Goal: Use online tool/utility: Utilize a website feature to perform a specific function

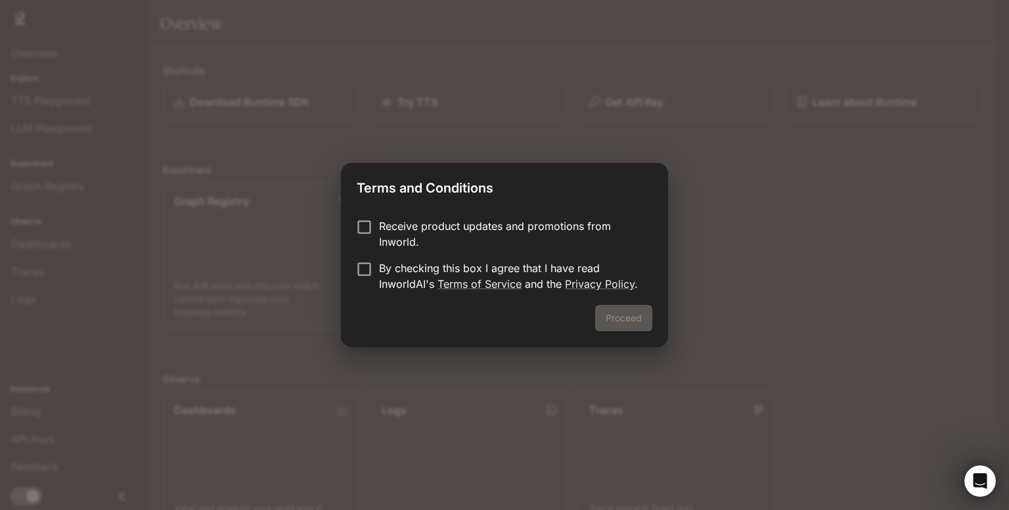
click at [429, 232] on p "Receive product updates and promotions from Inworld." at bounding box center [510, 234] width 263 height 32
click at [426, 233] on p "Receive product updates and promotions from Inworld." at bounding box center [510, 234] width 263 height 32
click at [361, 259] on form "Receive product updates and promotions from Inworld. By checking this box I agr…" at bounding box center [505, 255] width 296 height 74
click at [629, 320] on button "Proceed" at bounding box center [623, 318] width 57 height 26
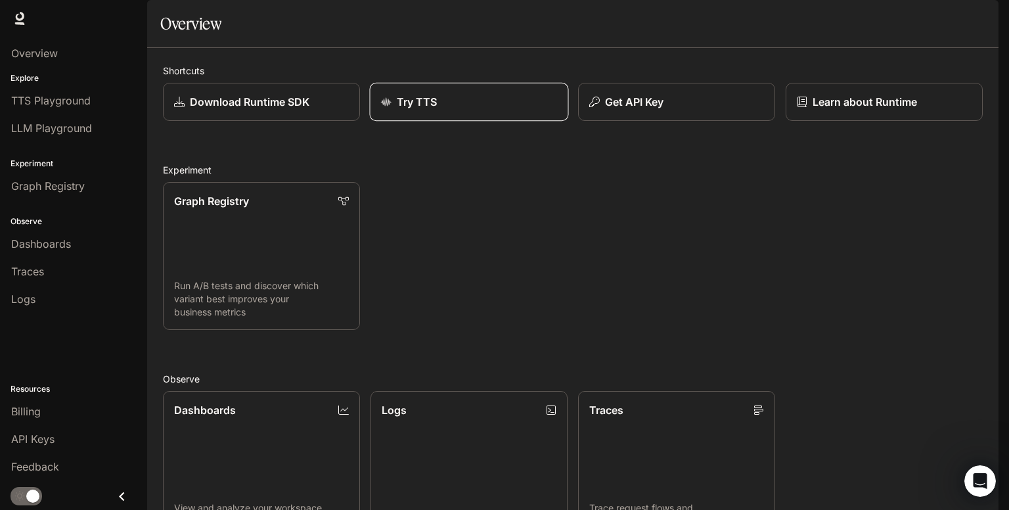
click at [454, 110] on div "Try TTS" at bounding box center [469, 102] width 177 height 16
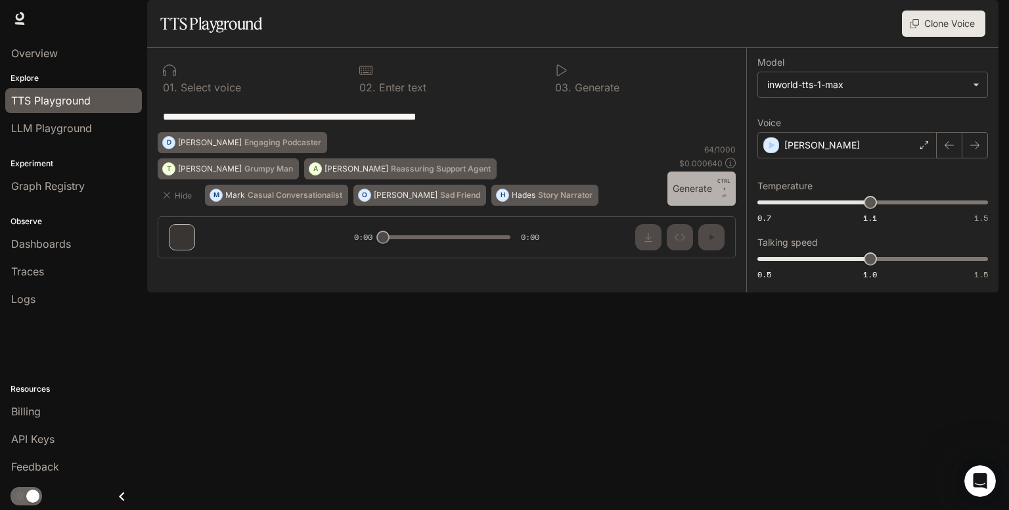
click at [716, 206] on button "Generate CTRL + ⏎" at bounding box center [701, 188] width 68 height 34
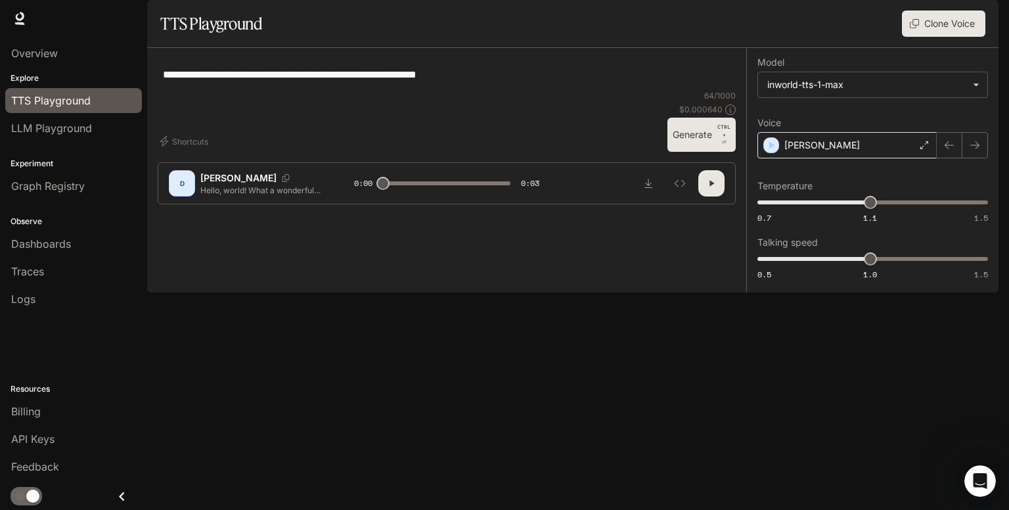
click at [846, 158] on div "[PERSON_NAME]" at bounding box center [846, 145] width 179 height 26
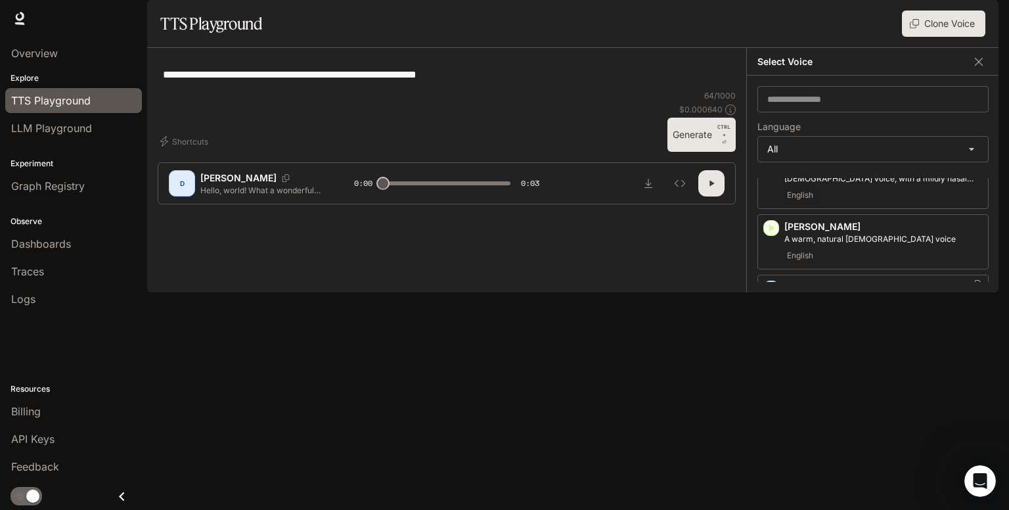
scroll to position [134, 0]
click at [860, 335] on div "Japanese (日本語)" at bounding box center [883, 327] width 198 height 16
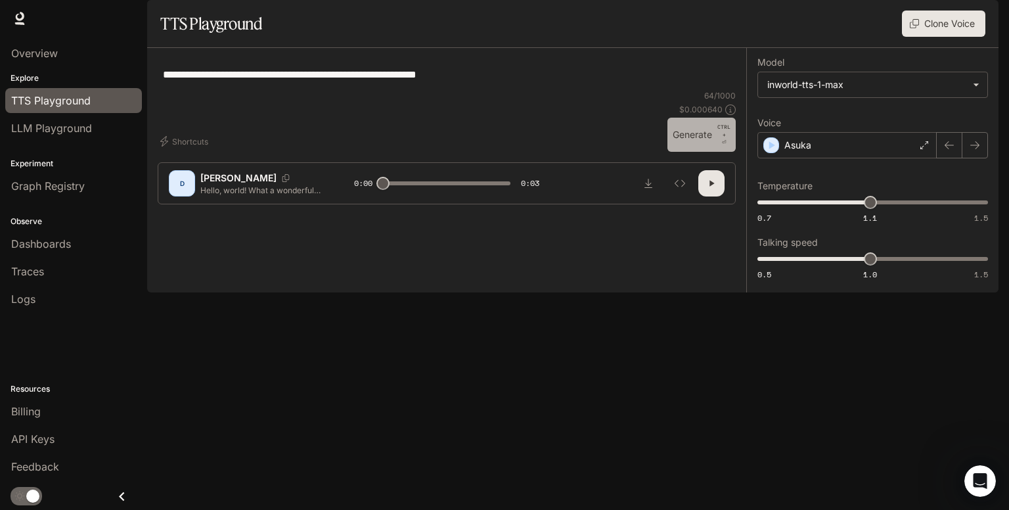
click at [685, 152] on button "Generate CTRL + ⏎" at bounding box center [701, 135] width 68 height 34
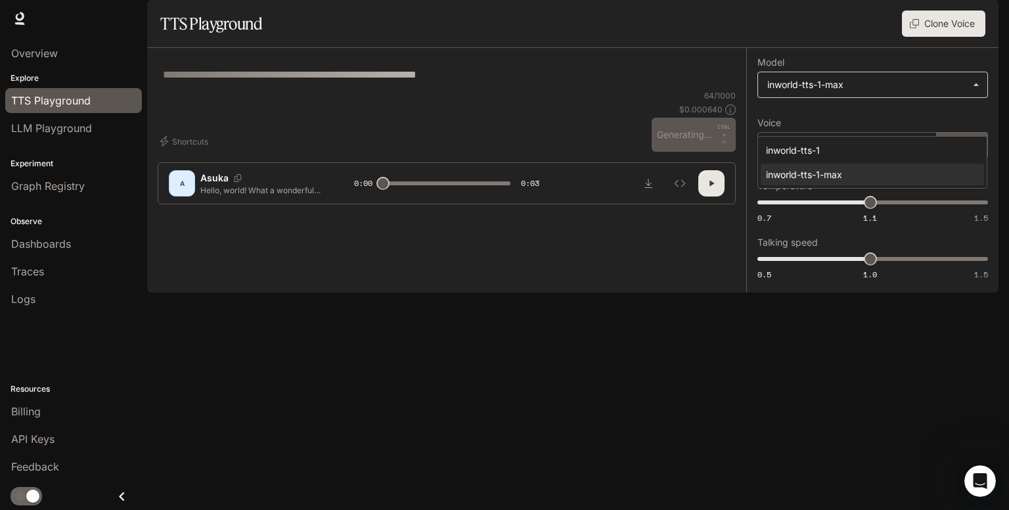
click at [885, 129] on body "**********" at bounding box center [504, 255] width 1009 height 510
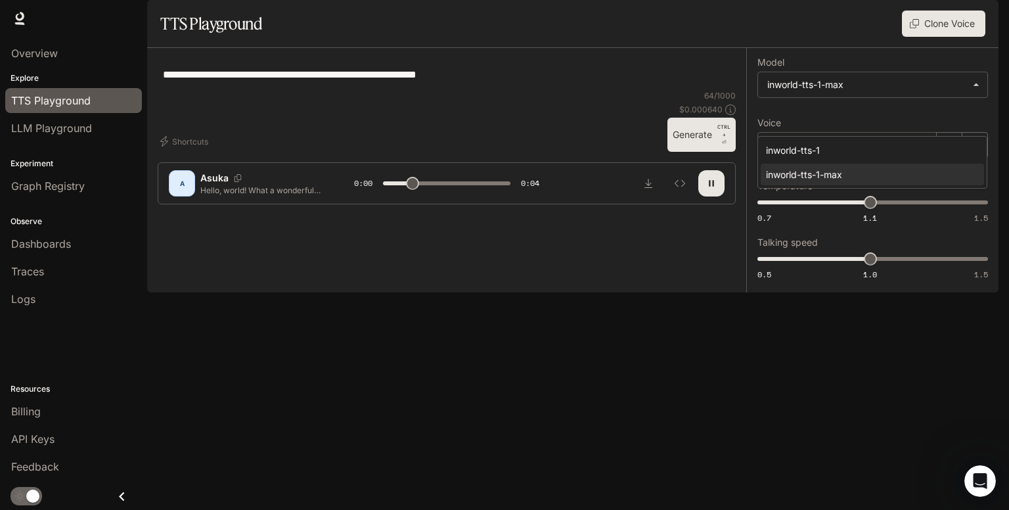
click at [848, 395] on div at bounding box center [504, 255] width 1009 height 510
click at [848, 292] on div "**********" at bounding box center [872, 170] width 252 height 244
click at [831, 158] on div "Asuka" at bounding box center [846, 145] width 179 height 26
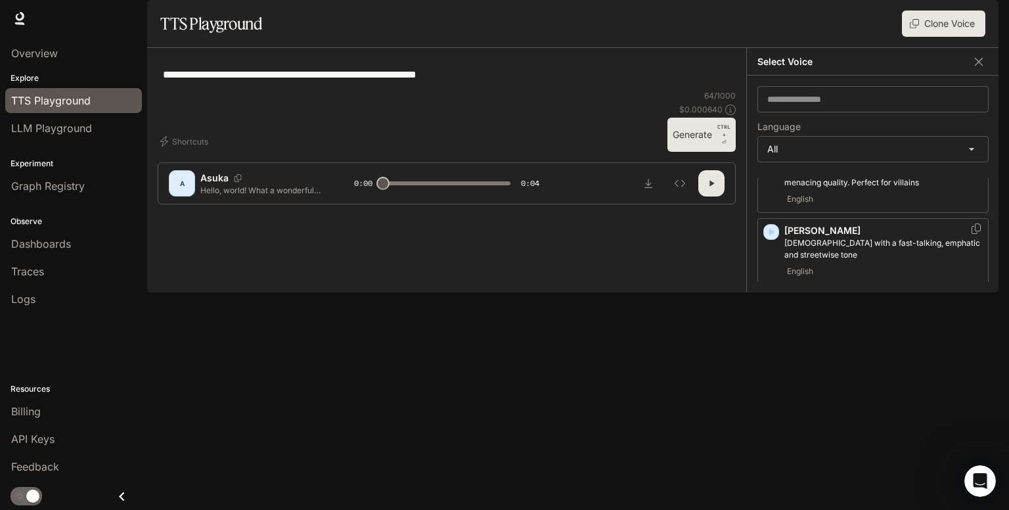
scroll to position [682, 0]
click at [879, 280] on div "English" at bounding box center [883, 272] width 198 height 16
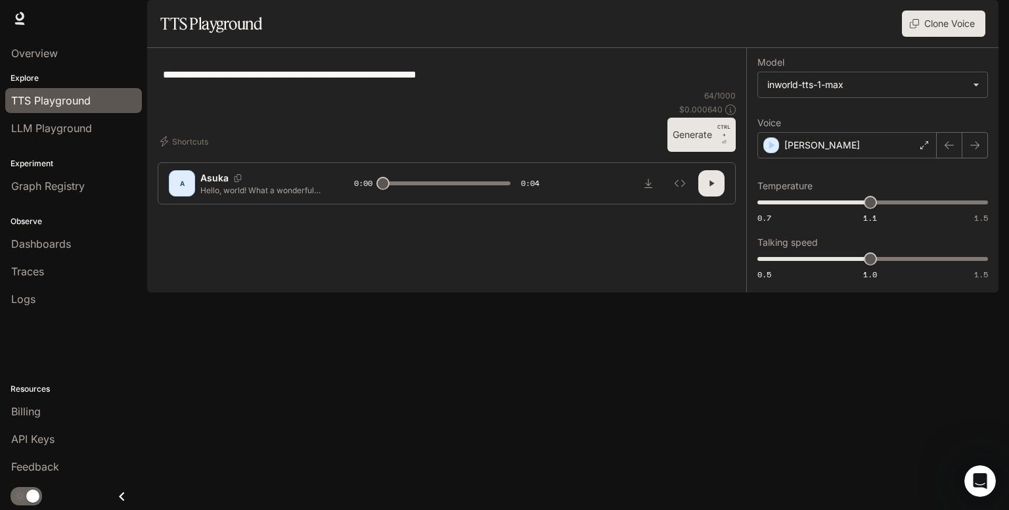
click at [714, 152] on button "Generate CTRL + ⏎" at bounding box center [701, 135] width 68 height 34
type input "*"
click at [69, 128] on span "LLM Playground" at bounding box center [51, 128] width 81 height 16
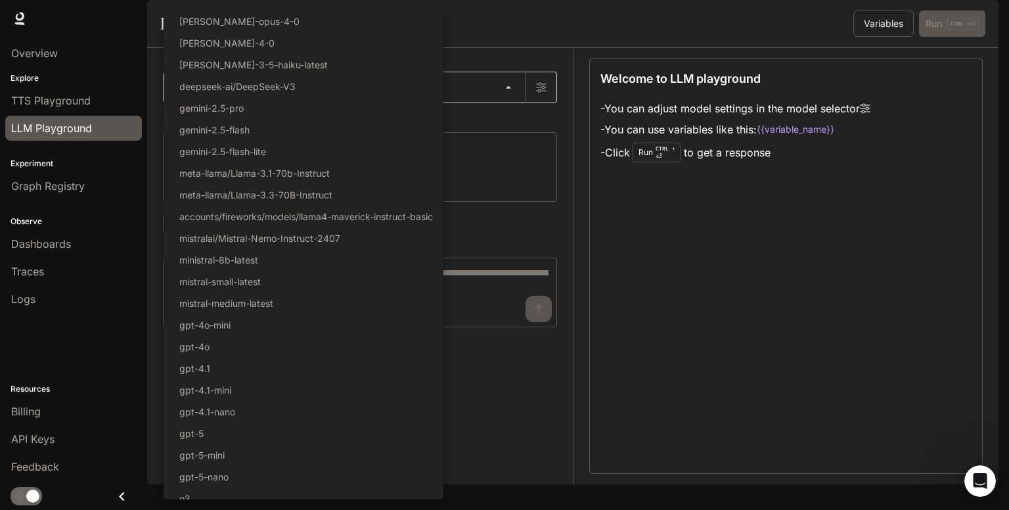
click at [238, 120] on body "Skip to main content Runtime Runtime Documentation Documentation Portal Overvie…" at bounding box center [504, 255] width 1009 height 510
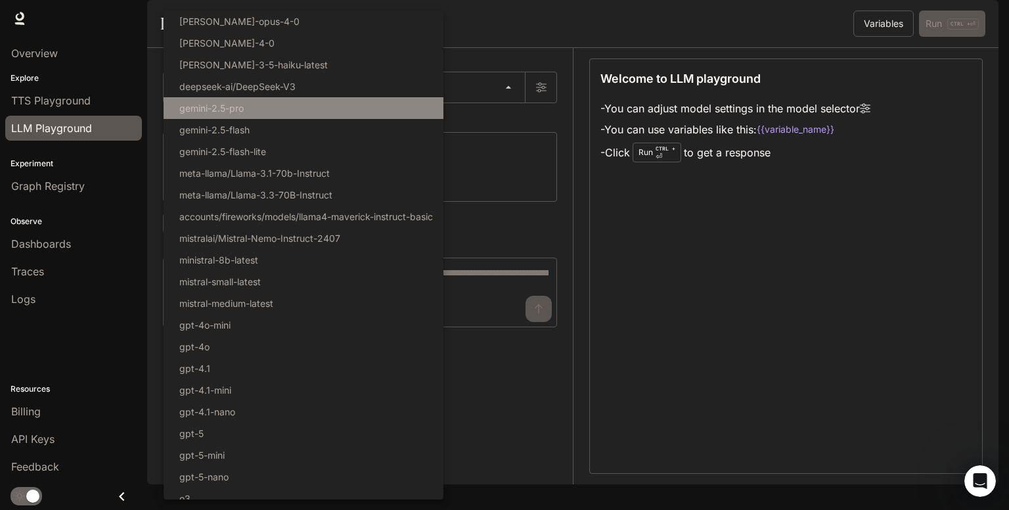
click at [256, 104] on li "gemini-2.5-pro" at bounding box center [304, 108] width 280 height 22
type input "**********"
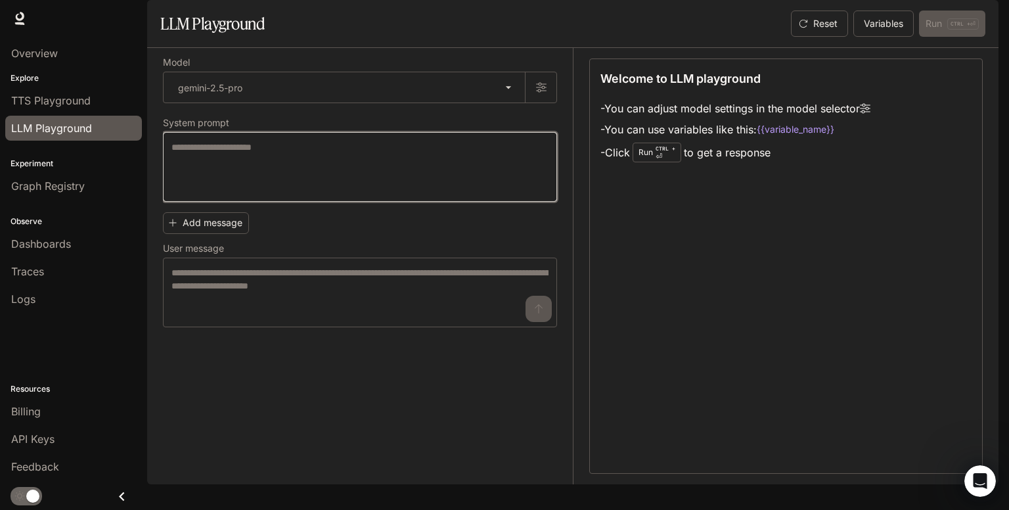
click at [257, 177] on textarea at bounding box center [359, 167] width 377 height 53
type textarea "**********"
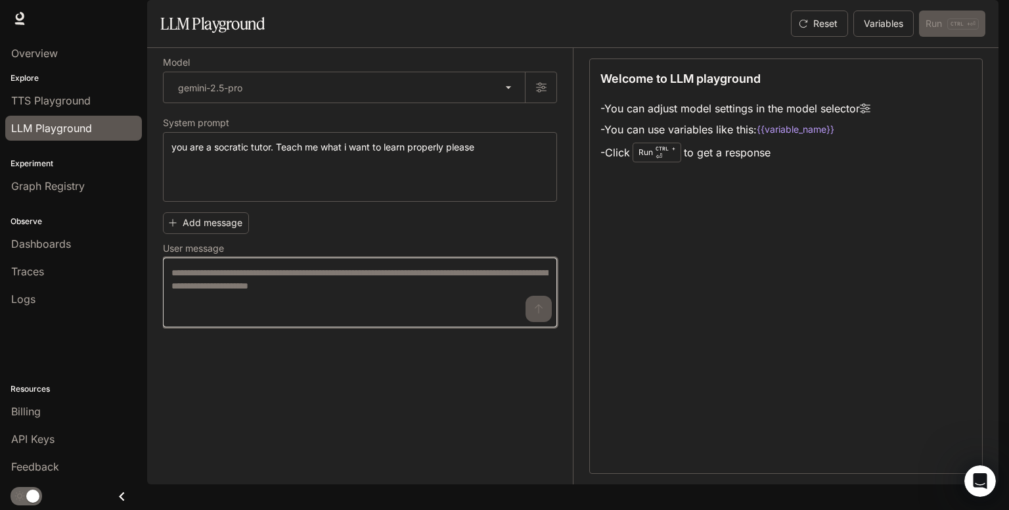
click at [234, 318] on textarea at bounding box center [359, 292] width 377 height 53
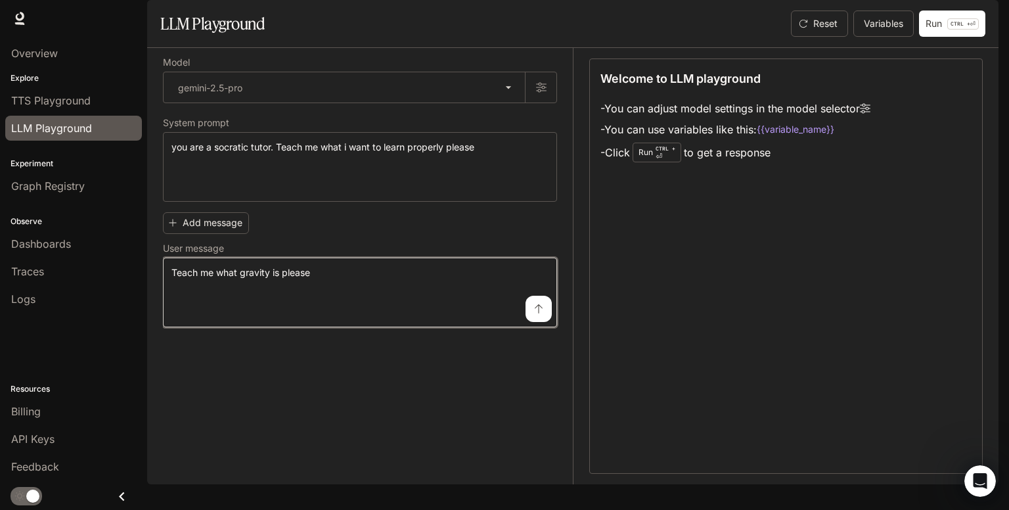
type textarea "**********"
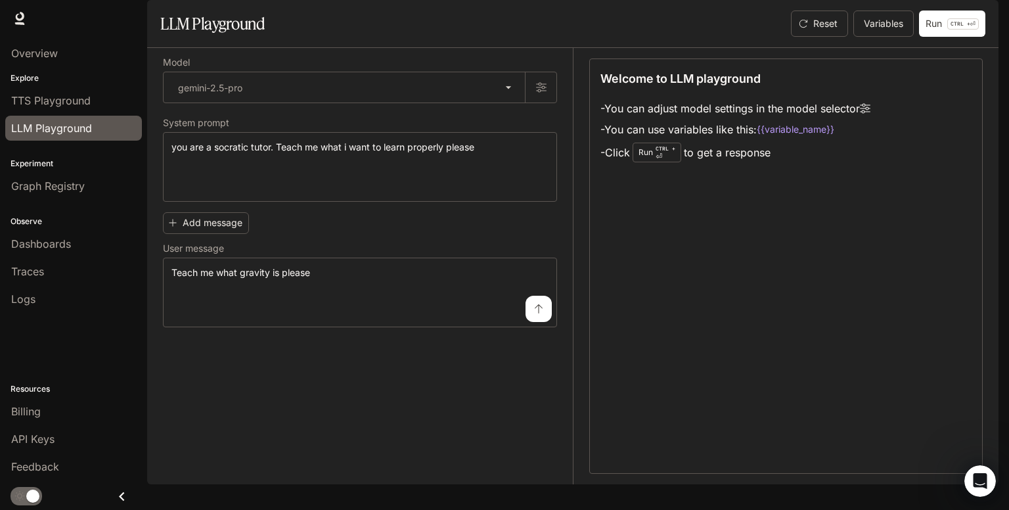
click at [533, 314] on icon "submit" at bounding box center [538, 308] width 11 height 11
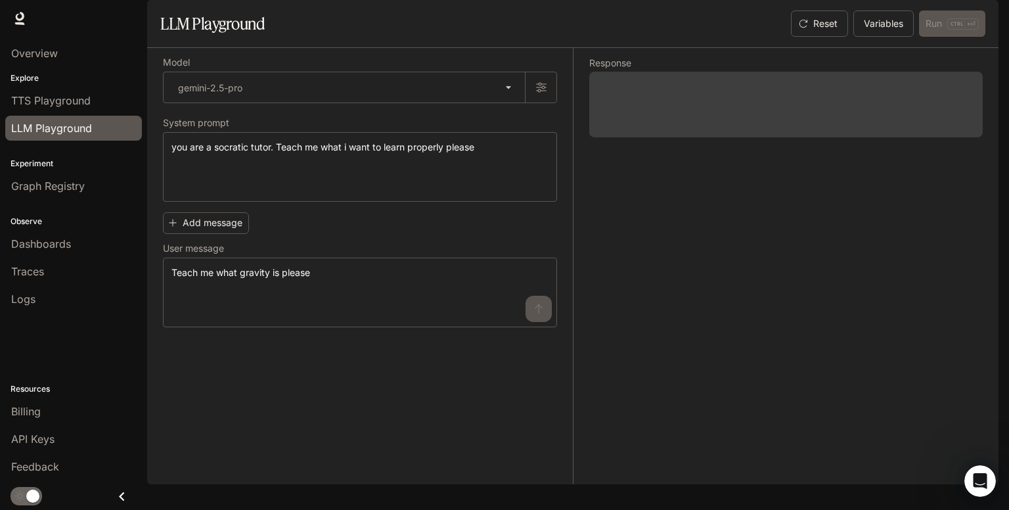
click at [461, 395] on div "**********" at bounding box center [368, 266] width 410 height 436
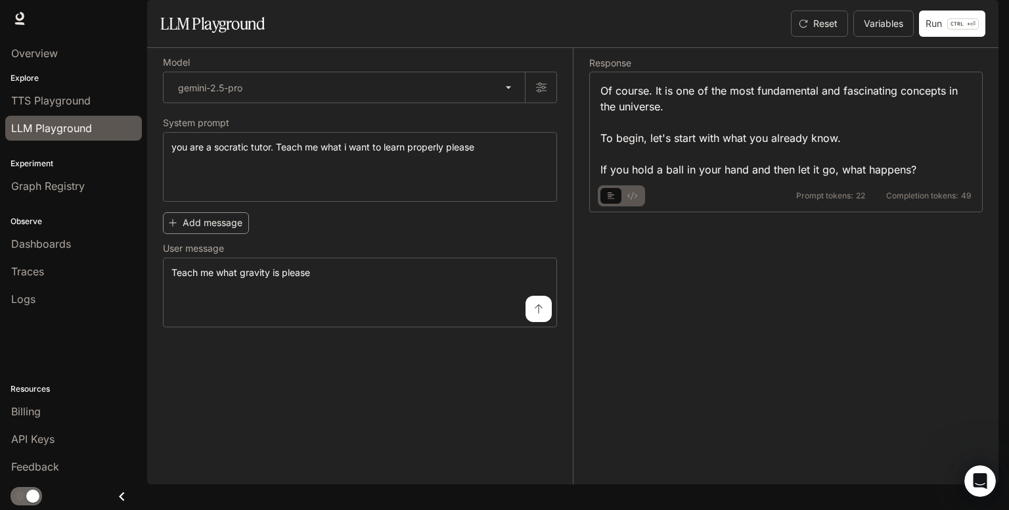
click at [232, 234] on button "Add message" at bounding box center [206, 223] width 86 height 22
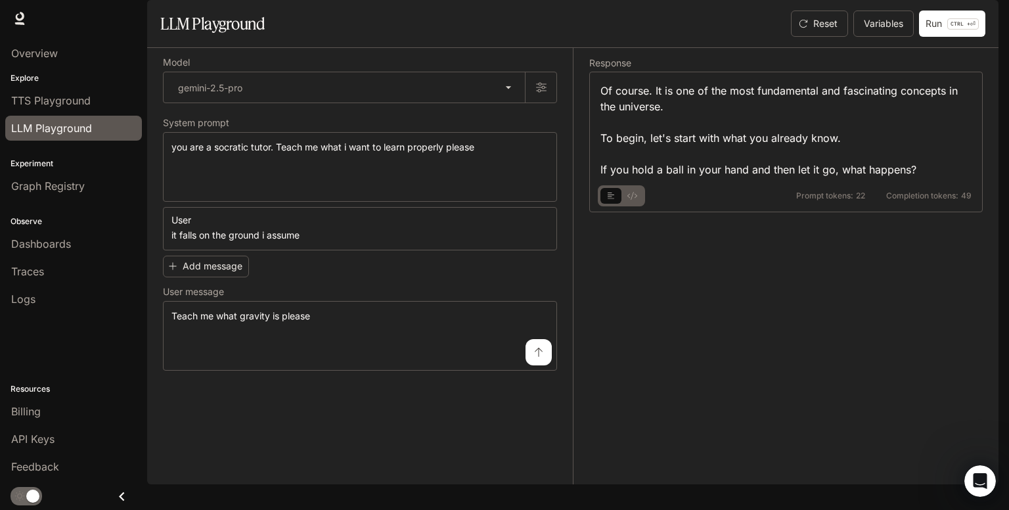
type textarea "**********"
click at [538, 357] on icon "submit" at bounding box center [539, 351] width 8 height 9
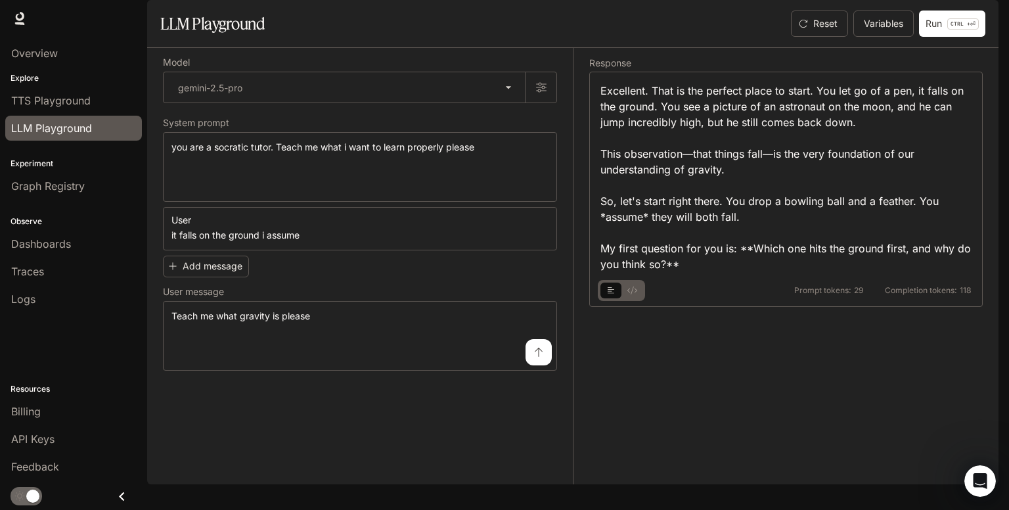
click at [637, 301] on button "basic tabs example" at bounding box center [631, 290] width 21 height 21
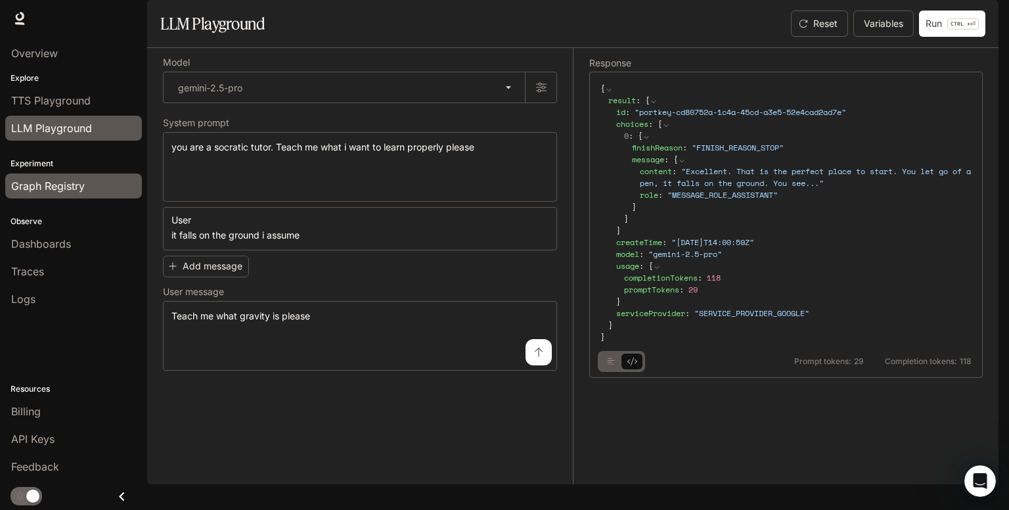
click at [71, 185] on span "Graph Registry" at bounding box center [48, 186] width 74 height 16
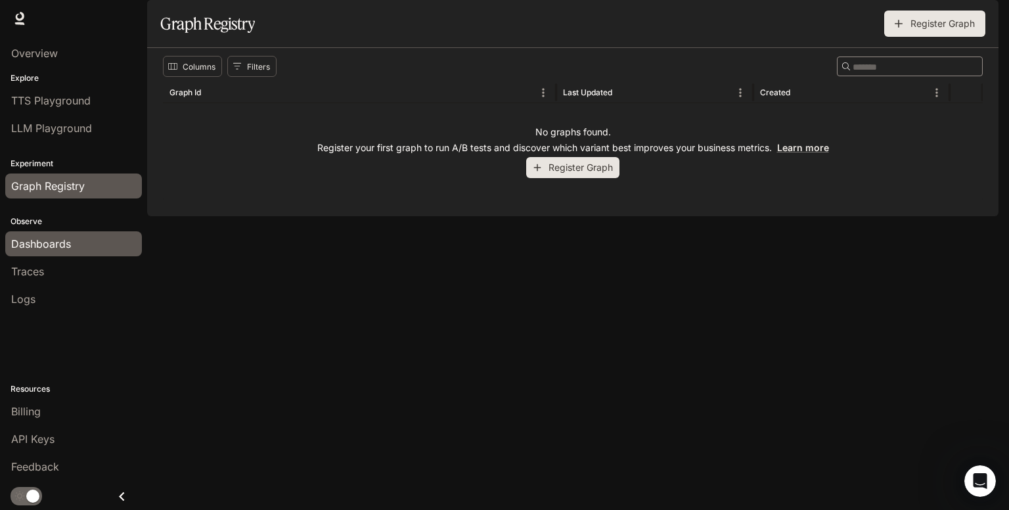
click at [67, 248] on span "Dashboards" at bounding box center [41, 244] width 60 height 16
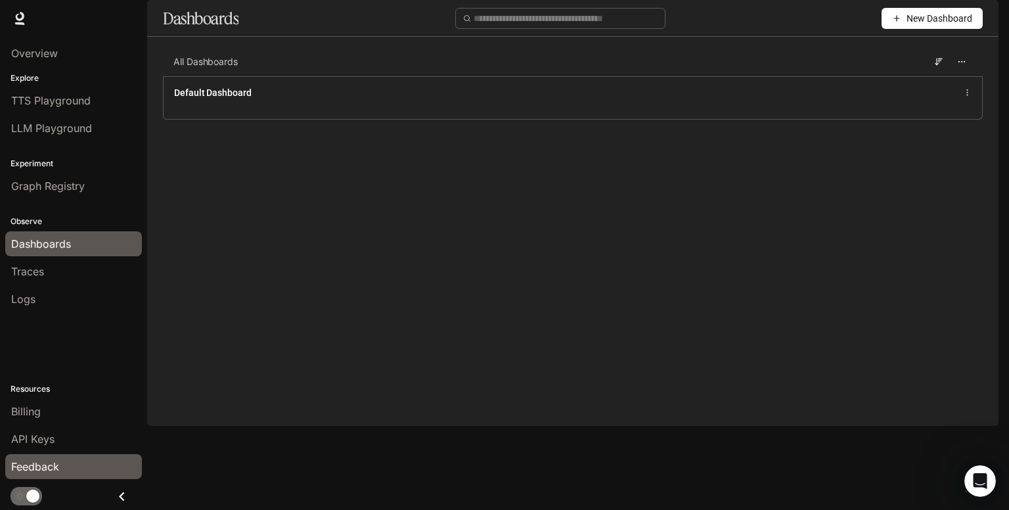
click at [66, 455] on link "Feedback" at bounding box center [73, 466] width 137 height 25
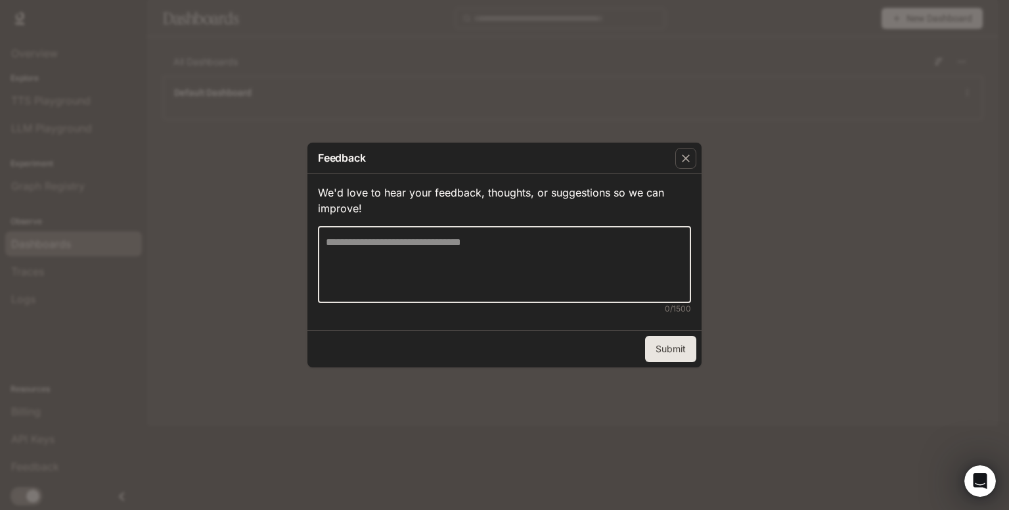
click at [445, 282] on textarea at bounding box center [504, 264] width 357 height 60
click at [682, 149] on div "button" at bounding box center [685, 158] width 21 height 21
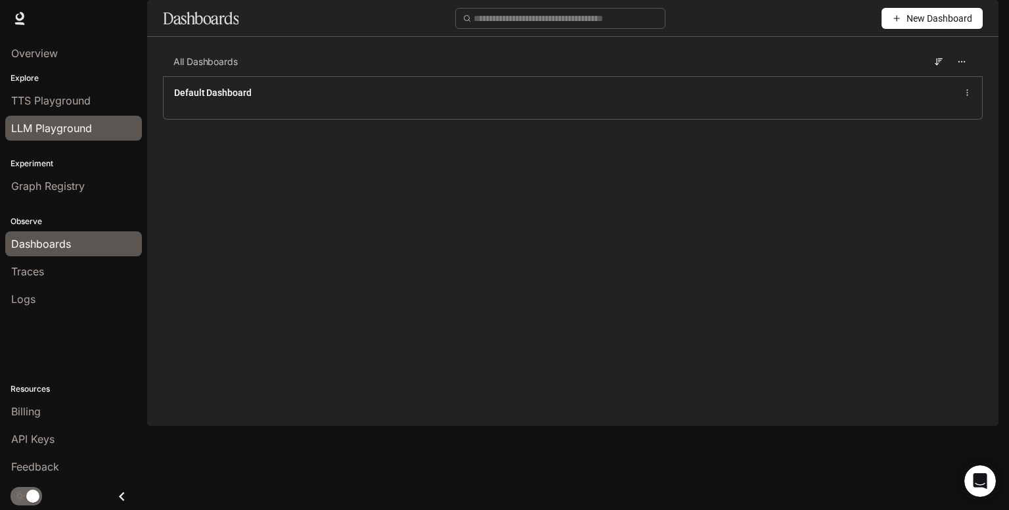
click at [72, 129] on span "LLM Playground" at bounding box center [51, 128] width 81 height 16
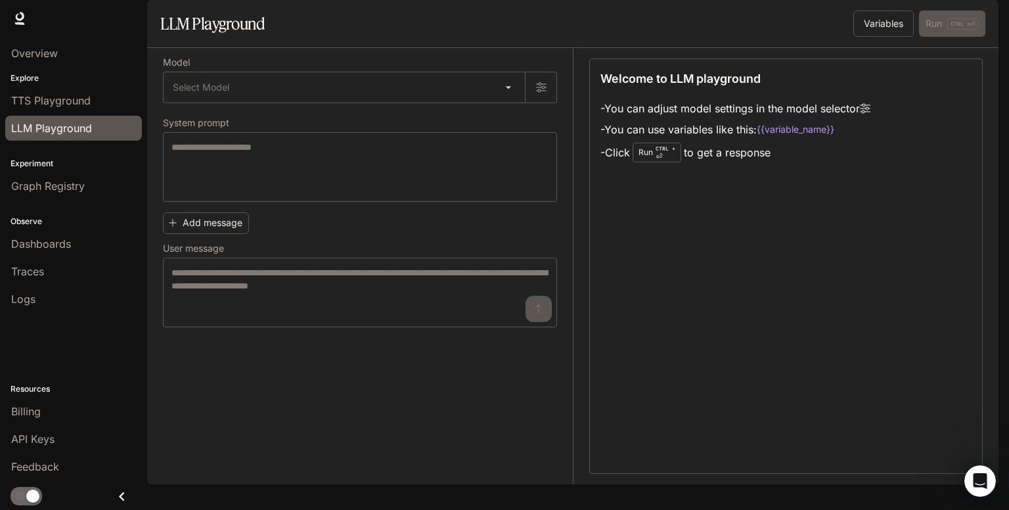
click at [79, 87] on li "TTS Playground" at bounding box center [73, 101] width 147 height 28
click at [83, 95] on span "TTS Playground" at bounding box center [50, 101] width 79 height 16
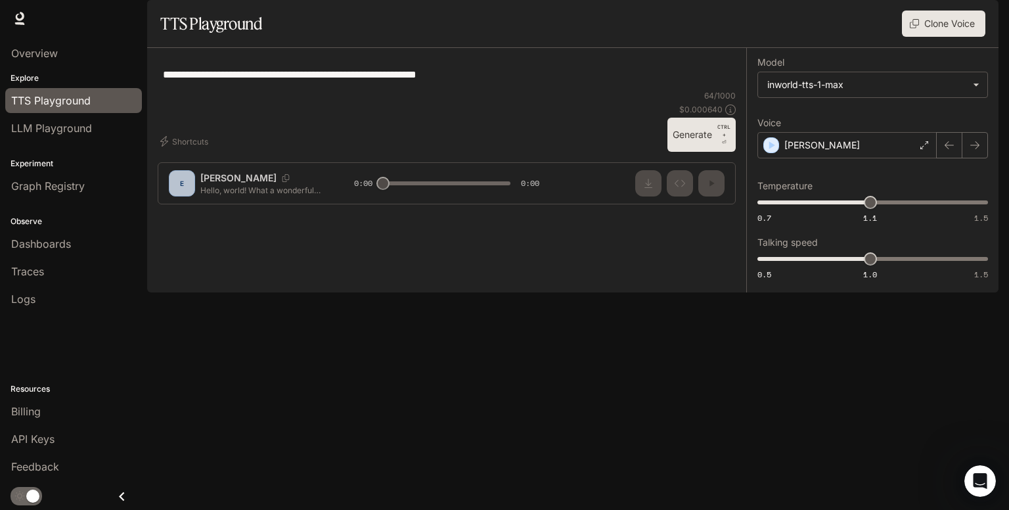
drag, startPoint x: 386, startPoint y: 468, endPoint x: 550, endPoint y: 461, distance: 163.7
click at [550, 215] on div "**********" at bounding box center [446, 131] width 599 height 167
